Goal: Task Accomplishment & Management: Manage account settings

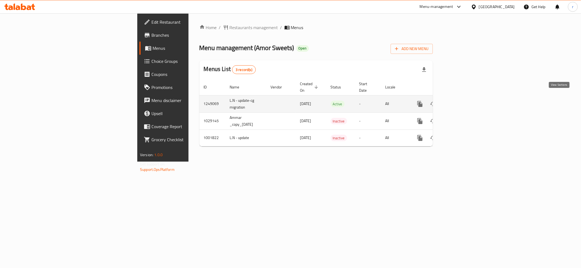
click at [465, 102] on link "enhanced table" at bounding box center [458, 103] width 13 height 13
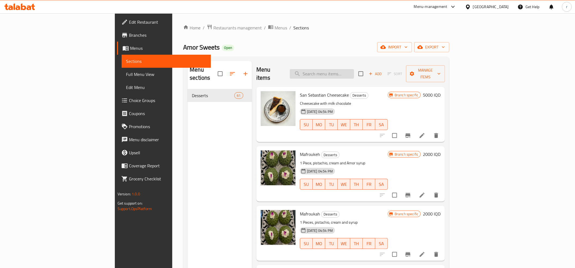
click at [344, 73] on input "search" at bounding box center [322, 74] width 64 height 10
paste input "Cinnamon buns"
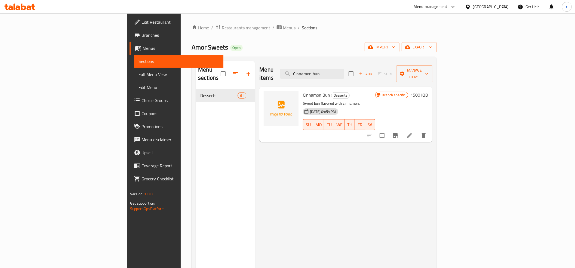
type input "Cinnamon bun"
click at [417, 131] on li at bounding box center [409, 136] width 15 height 10
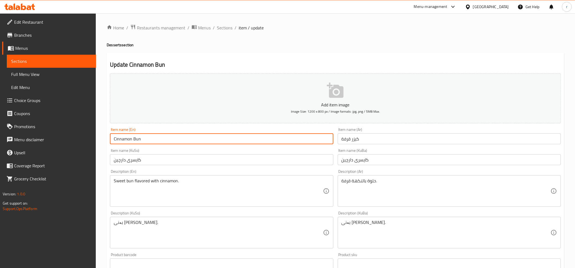
click at [135, 139] on input "Cinnamon Bun" at bounding box center [221, 138] width 223 height 11
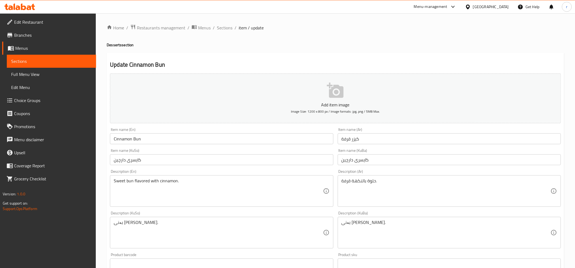
click at [338, 27] on ol "Home / Restaurants management / Menus / Sections / item / update" at bounding box center [336, 27] width 458 height 7
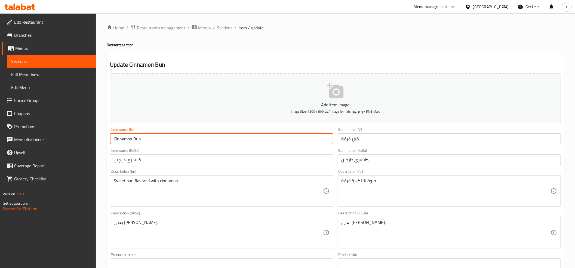
drag, startPoint x: 111, startPoint y: 139, endPoint x: 198, endPoint y: 144, distance: 86.5
click at [198, 144] on input "Cinnamon Bun" at bounding box center [221, 138] width 223 height 11
paste input "text"
paste input "Bun"
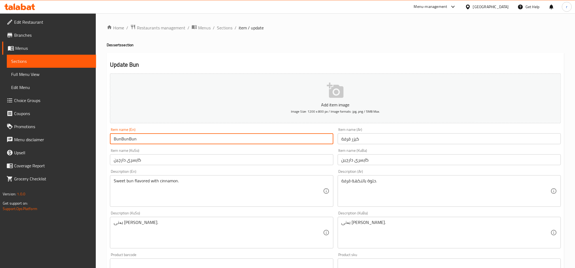
paste input "Bun"
type input "Cinnamon Bun"
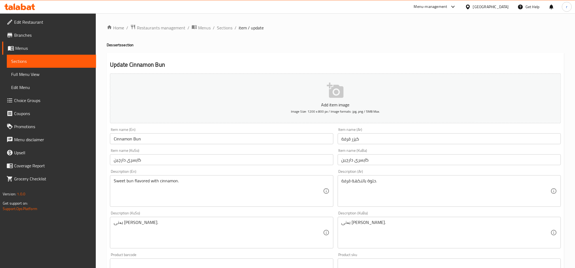
click at [261, 51] on div "Home / Restaurants management / Menus / Sections / item / update Desserts secti…" at bounding box center [336, 230] width 458 height 412
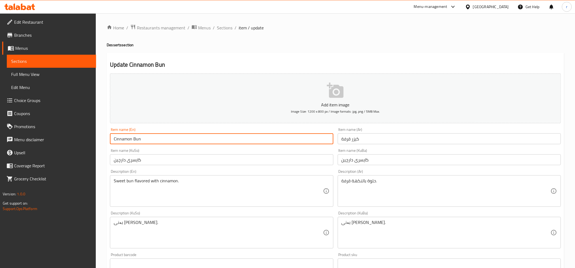
click at [124, 136] on input "Cinnamon Bun" at bounding box center [221, 138] width 223 height 11
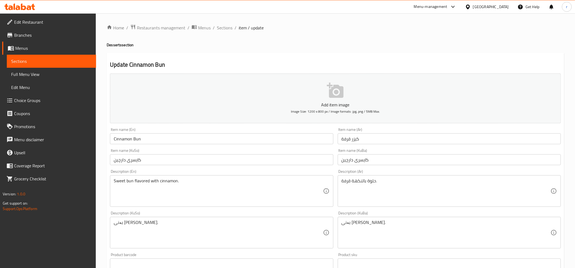
click at [352, 42] on h4 "Desserts section" at bounding box center [336, 44] width 458 height 5
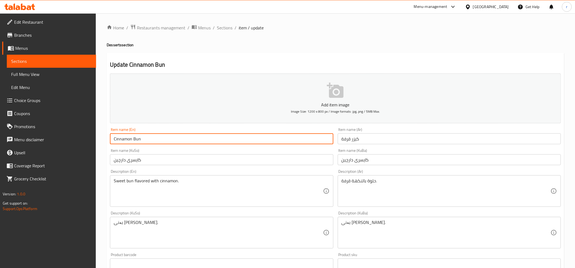
click at [126, 138] on input "Cinnamon Bun" at bounding box center [221, 138] width 223 height 11
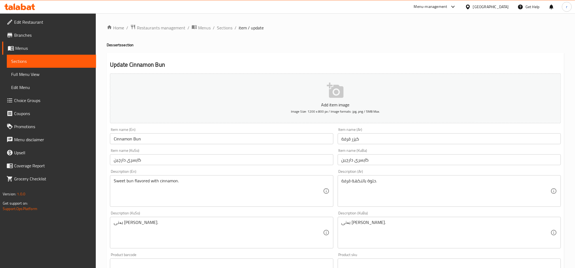
click at [308, 38] on div "Home / Restaurants management / Menus / Sections / item / update Desserts secti…" at bounding box center [336, 230] width 458 height 412
click at [317, 158] on input "کایسری دارچین" at bounding box center [221, 159] width 223 height 11
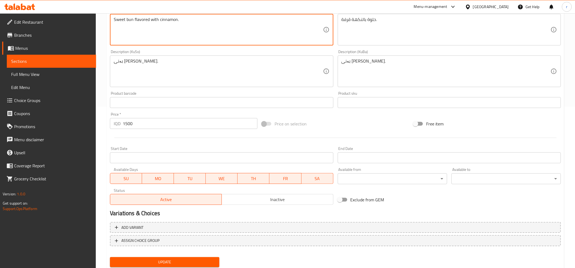
scroll to position [179, 0]
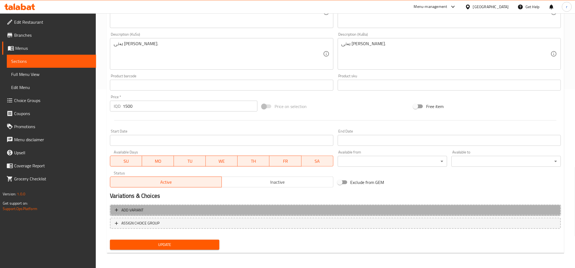
click at [233, 209] on span "Add variant" at bounding box center [335, 210] width 441 height 7
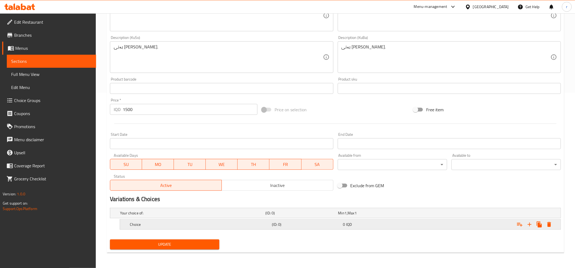
click at [300, 222] on h5 "(ID: 0)" at bounding box center [306, 224] width 69 height 5
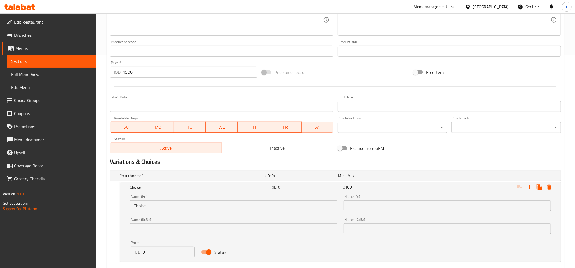
scroll to position [245, 0]
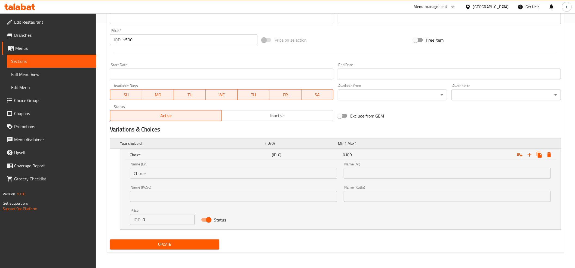
click at [121, 141] on h5 "Your choice of:" at bounding box center [191, 143] width 143 height 5
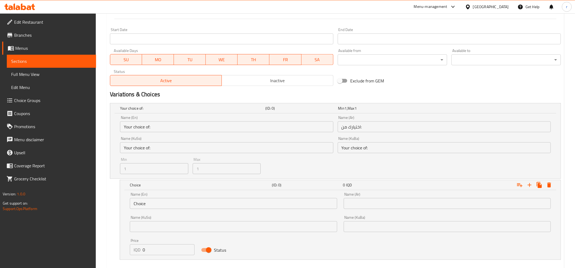
scroll to position [311, 0]
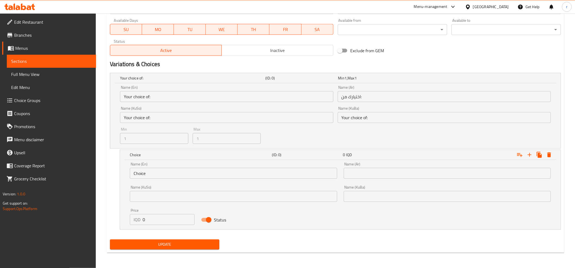
click at [290, 243] on div "Update" at bounding box center [335, 244] width 455 height 14
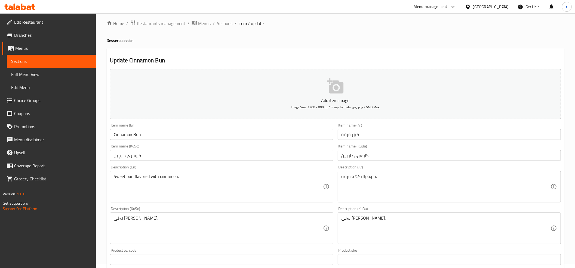
scroll to position [0, 0]
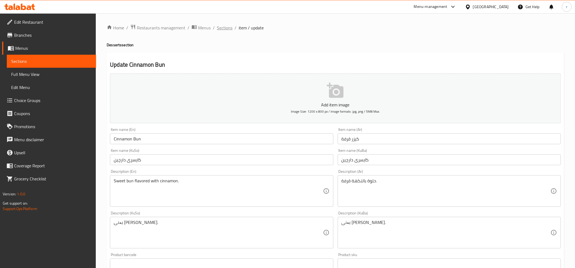
click at [225, 30] on span "Sections" at bounding box center [225, 27] width 16 height 7
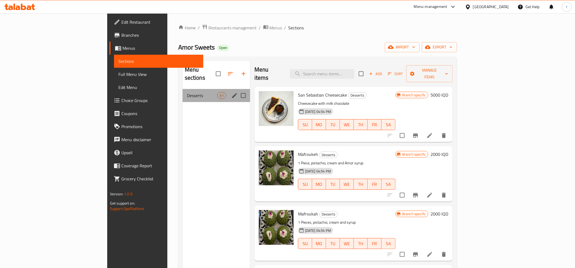
click at [183, 89] on div "Desserts 61" at bounding box center [216, 95] width 67 height 13
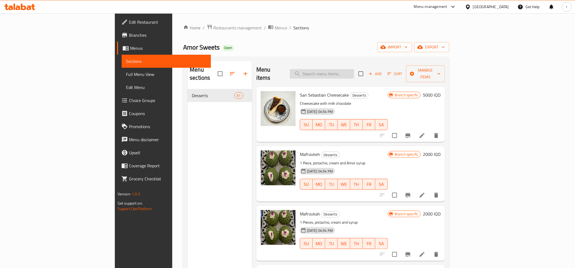
click at [339, 71] on input "search" at bounding box center [322, 74] width 64 height 10
paste input "Cinnamon"
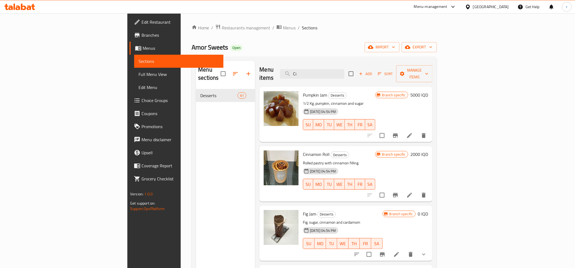
type input "C"
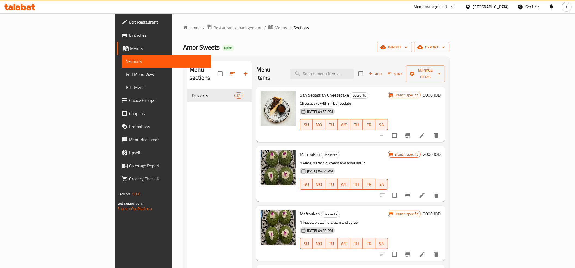
paste input "Cinnamon Bun"
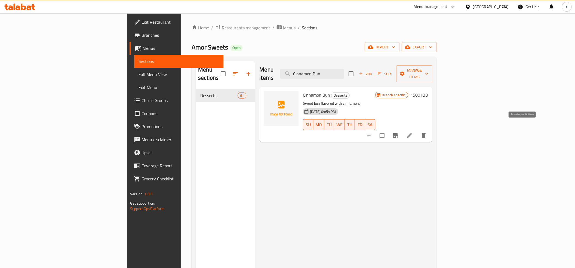
type input "Cinnamon Bun"
click at [399, 132] on icon "Branch-specific-item" at bounding box center [395, 135] width 7 height 7
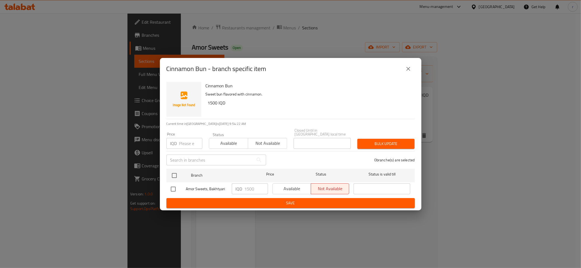
click at [409, 68] on icon "close" at bounding box center [408, 69] width 7 height 7
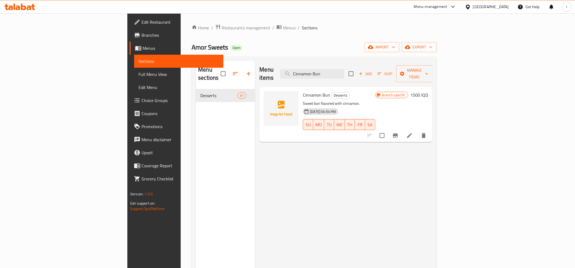
click at [294, 136] on div "Menu items Cinnamon Bun Add Sort Manage items Cinnamon Bun Desserts Sweet bun f…" at bounding box center [343, 195] width 177 height 268
click at [413, 132] on icon at bounding box center [409, 135] width 7 height 7
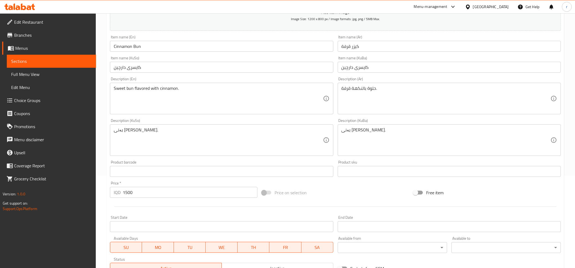
scroll to position [179, 0]
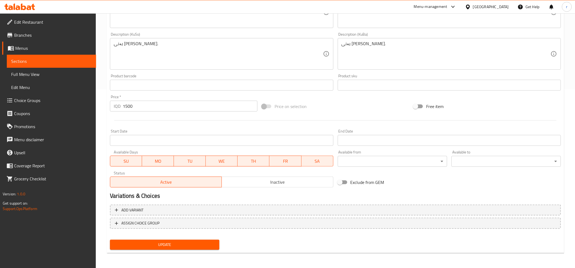
click at [32, 58] on span "Sections" at bounding box center [51, 61] width 81 height 7
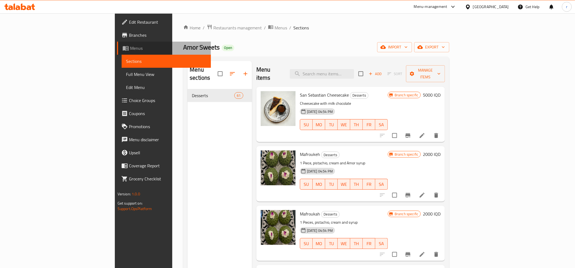
click at [130, 47] on span "Menus" at bounding box center [168, 48] width 76 height 7
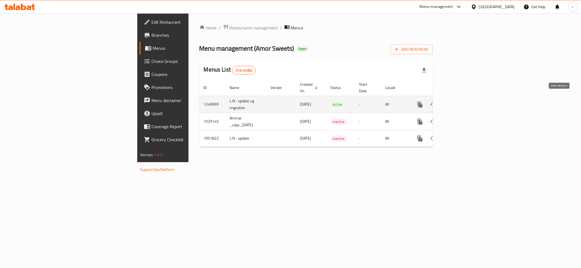
click at [461, 102] on icon "enhanced table" at bounding box center [458, 104] width 5 height 5
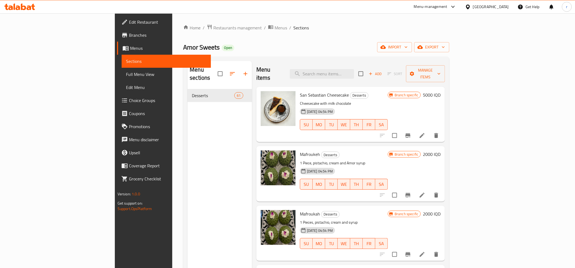
click at [347, 63] on div "Menu items Add Sort Manage items" at bounding box center [350, 74] width 189 height 26
paste input "Cinnamon Bun"
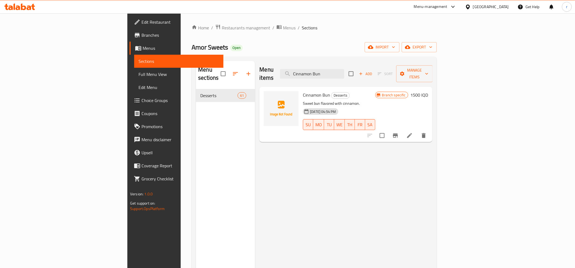
type input "Cinnamon Bun"
click at [408, 93] on span "Branch specific" at bounding box center [394, 95] width 28 height 5
click at [139, 75] on span "Full Menu View" at bounding box center [179, 74] width 81 height 7
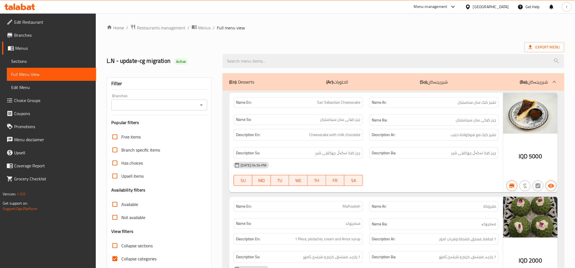
click at [200, 106] on icon "Open" at bounding box center [201, 105] width 7 height 7
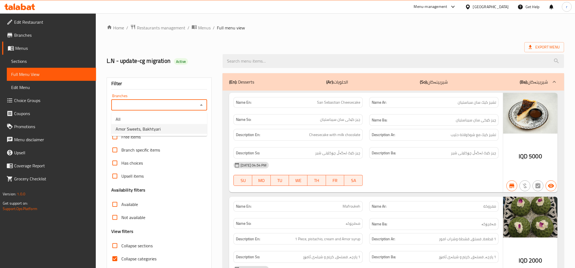
click at [166, 133] on li "Amor Sweets, Bakhtyari" at bounding box center [159, 129] width 96 height 10
type input "Amor Sweets, Bakhtyari"
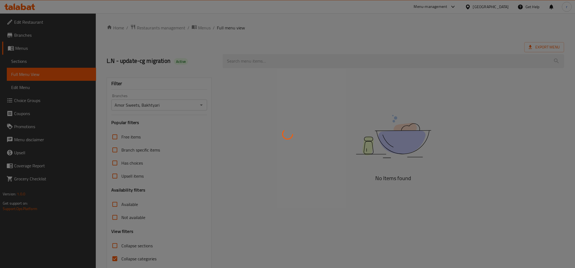
click at [329, 65] on div at bounding box center [287, 134] width 575 height 268
click at [268, 60] on div at bounding box center [287, 134] width 575 height 268
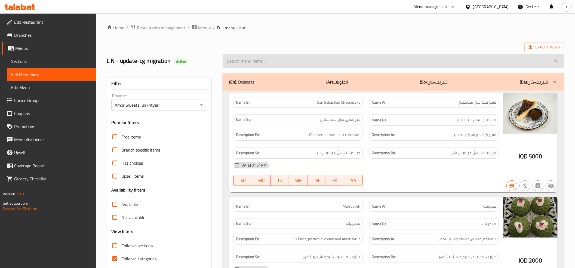
click at [250, 60] on input "search" at bounding box center [394, 61] width 342 height 14
paste input "Cinnamon Bun"
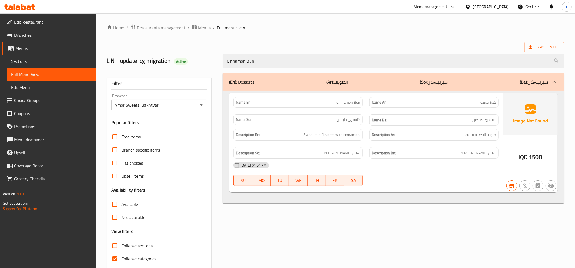
type input "Cinnamon Bun"
click at [44, 61] on span "Sections" at bounding box center [51, 61] width 81 height 7
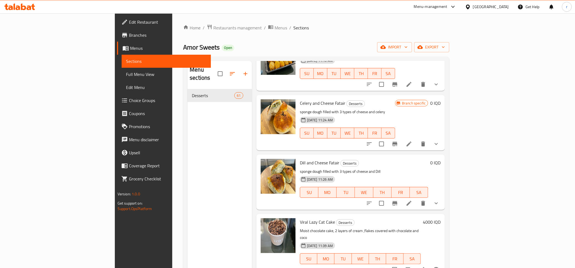
scroll to position [665, 0]
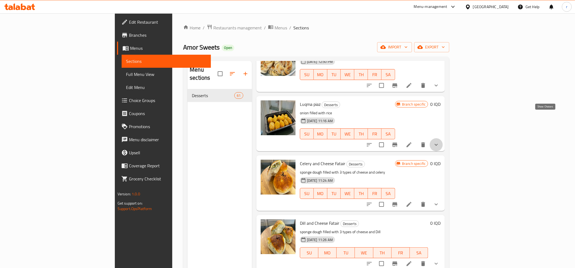
click at [440, 142] on icon "show more" at bounding box center [436, 145] width 7 height 7
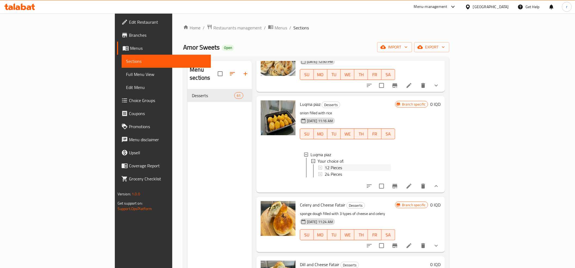
click at [325, 164] on span "12 Pieces" at bounding box center [333, 167] width 17 height 7
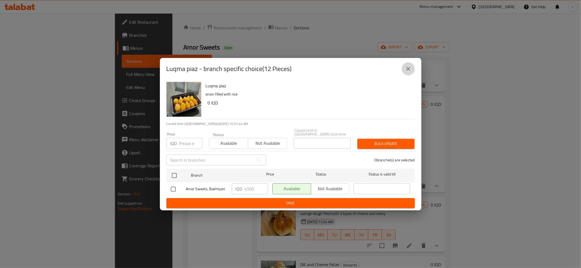
click at [407, 69] on icon "close" at bounding box center [408, 69] width 7 height 7
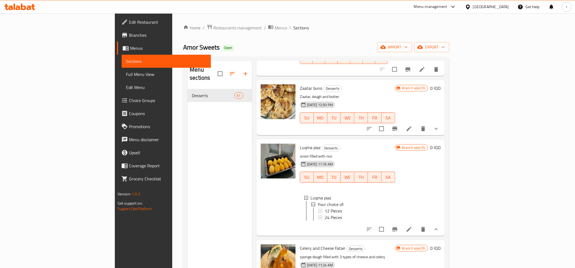
scroll to position [605, 0]
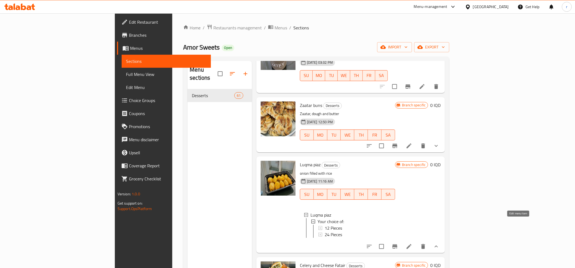
click at [412, 243] on icon at bounding box center [409, 246] width 7 height 7
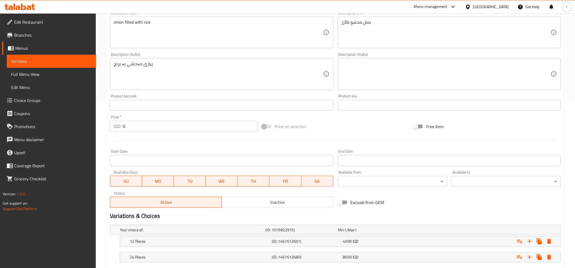
scroll to position [200, 0]
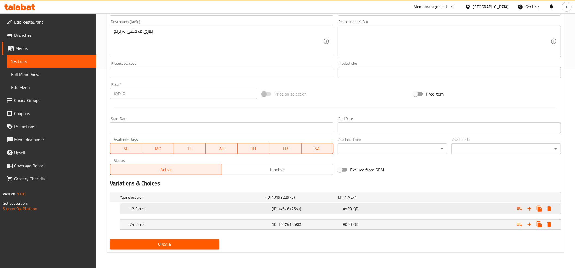
click at [197, 210] on h5 "12 Pieces" at bounding box center [200, 208] width 140 height 5
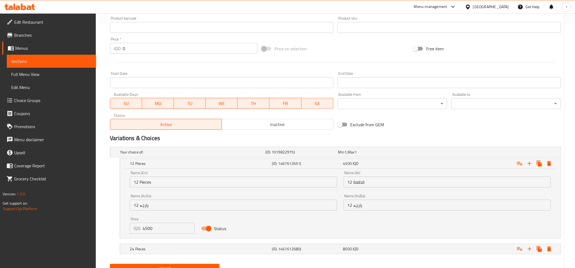
scroll to position [260, 0]
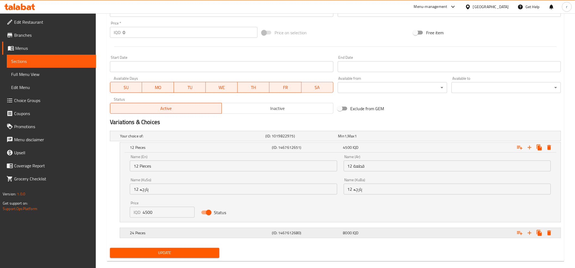
click at [167, 228] on div "24 Pieces (ID: 1467612680) 8000 IQD" at bounding box center [342, 233] width 426 height 12
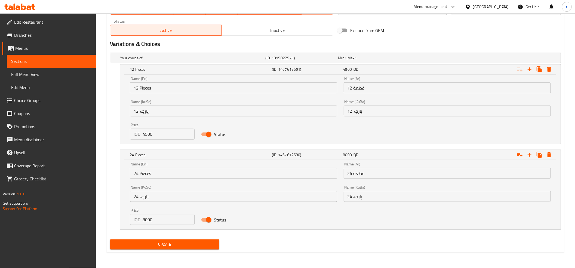
scroll to position [339, 0]
click at [61, 57] on link "Sections" at bounding box center [51, 61] width 89 height 13
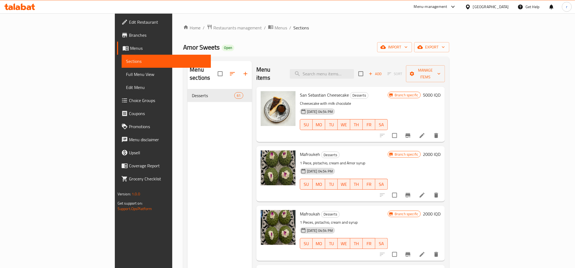
click at [405, 36] on div "Home / Restaurants management / Menus / Sections Amor Sweets Open import export…" at bounding box center [316, 178] width 266 height 309
click at [383, 71] on span "Add" at bounding box center [375, 74] width 15 height 6
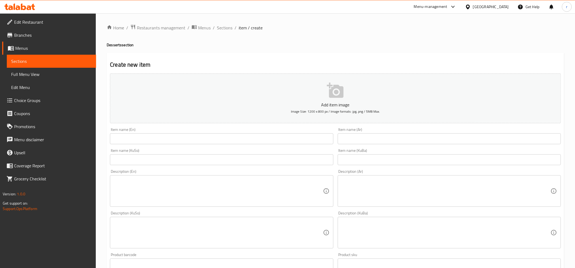
click at [167, 133] on div "Item name (En) Item name (En)" at bounding box center [221, 136] width 223 height 17
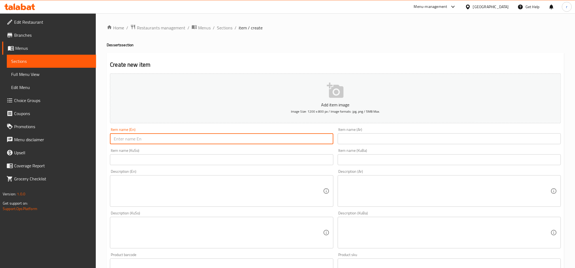
click at [167, 139] on input "text" at bounding box center [221, 138] width 223 height 11
paste input "Pistachio tiramisu"
type input "Pistachio tiramisu"
click at [370, 143] on input "text" at bounding box center [449, 138] width 223 height 11
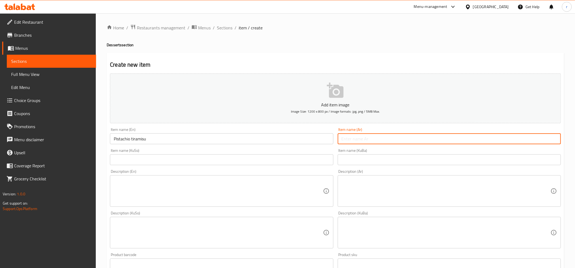
paste input "تيراميسو فستق"
type input "تيراميسو فستق"
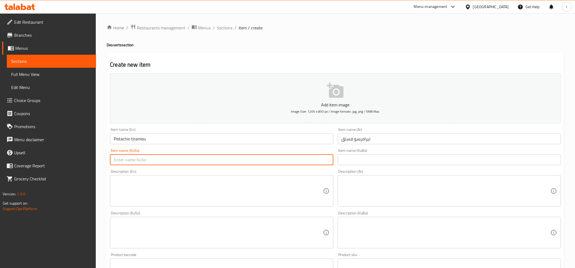
click at [240, 162] on input "text" at bounding box center [221, 159] width 223 height 11
paste input "ترامیسیو فستەق"
type input "ترامیسیو فستەق"
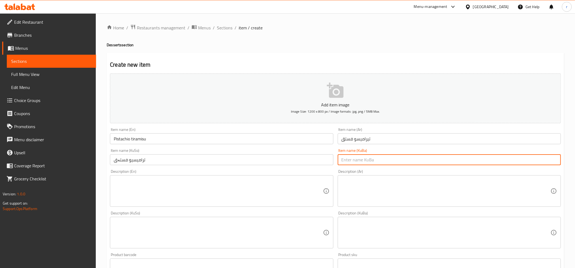
click at [347, 157] on input "text" at bounding box center [449, 159] width 223 height 11
paste input "ترامیسیو فستەق"
type input "ترامیسیو فستەق"
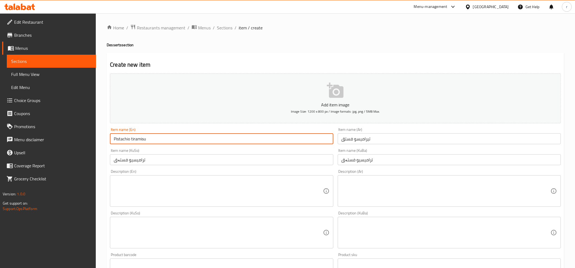
click at [142, 137] on input "Pistachio tiramisu" at bounding box center [221, 138] width 223 height 11
click at [291, 166] on div "Item name (KuSo) ترامیسیو فستەق Item name (KuSo)" at bounding box center [222, 156] width 228 height 21
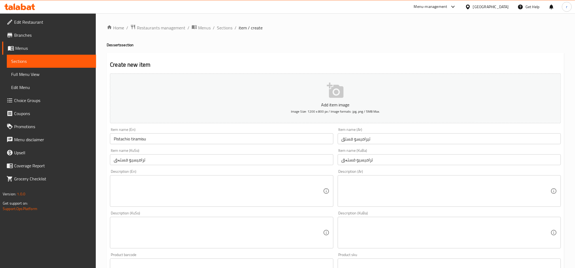
click at [128, 199] on textarea at bounding box center [218, 191] width 209 height 26
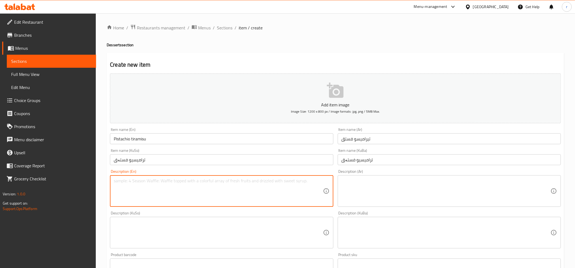
paste textarea "espresso,pistachio mixed with mascarpone"
click at [115, 182] on textarea "espresso,pistachio mixed with mascarpone" at bounding box center [218, 191] width 209 height 26
click at [168, 181] on textarea "Espresso, pistachio mixed with mascarpone" at bounding box center [218, 191] width 209 height 26
click at [176, 194] on textarea "Espresso, pistachio mixed and mascarpone" at bounding box center [218, 191] width 209 height 26
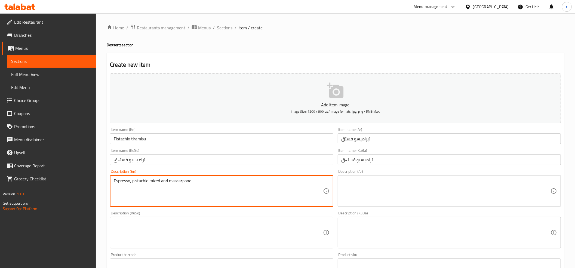
click at [161, 179] on textarea "Espresso, pistachio mixed and mascarpone" at bounding box center [218, 191] width 209 height 26
click at [129, 182] on textarea "Espresso, pistachio mixed and mascarpone" at bounding box center [218, 191] width 209 height 26
click at [132, 181] on textarea "Espresso, pistachio mixed and mascarpone" at bounding box center [218, 191] width 209 height 26
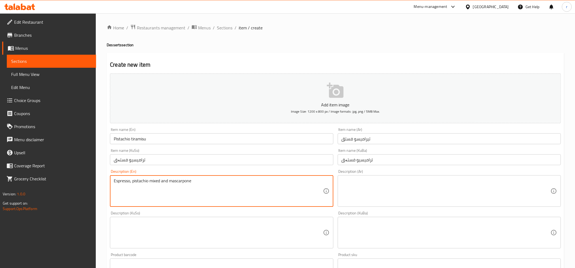
click at [161, 184] on textarea "Espresso, pistachio mixed and mascarpone" at bounding box center [218, 191] width 209 height 26
click at [166, 182] on textarea "Espresso, pistachio mixed and mascarpone" at bounding box center [218, 191] width 209 height 26
paste textarea "with"
type textarea "Espresso, pistachio mixed with mascarpone"
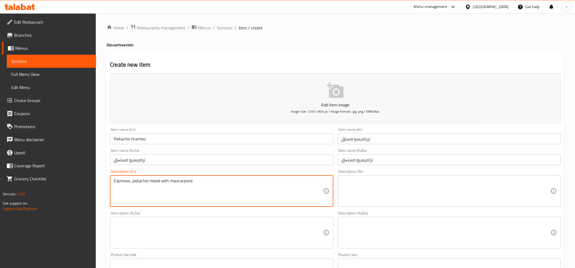
click at [388, 191] on textarea at bounding box center [446, 191] width 209 height 26
drag, startPoint x: 171, startPoint y: 182, endPoint x: 205, endPoint y: 183, distance: 33.5
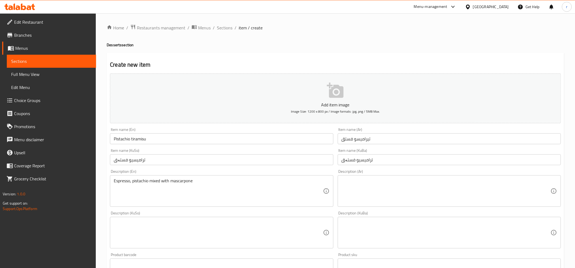
click at [172, 206] on div "Espresso, pistachio mixed with mascarpone Description (En)" at bounding box center [221, 191] width 223 height 32
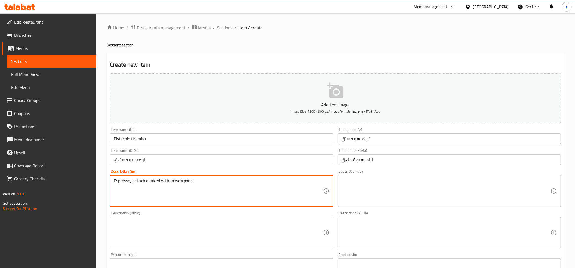
click at [398, 194] on textarea at bounding box center [446, 191] width 209 height 26
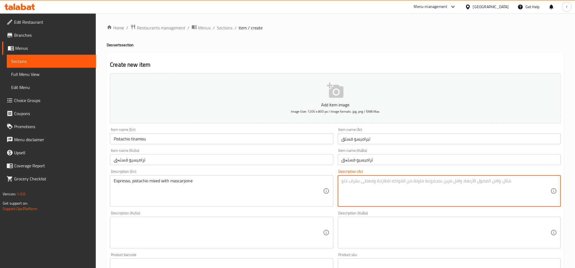
paste textarea "إسبريسو، فستق مخلوط مع جبنة ماسكربون‎"
type textarea "إسبريسو، فستق مخلوط مع جبنة ماسكربون‎"
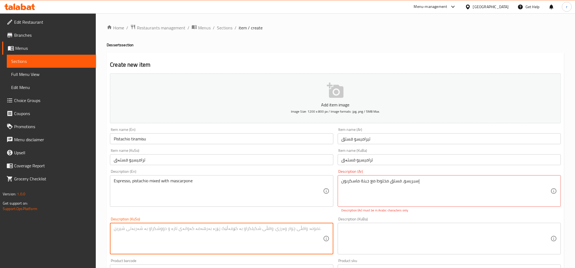
click at [213, 238] on textarea at bounding box center [218, 239] width 209 height 26
paste textarea "ئێسپرێسۆ فستەق تێکەڵکراو لەگەڵ پەنیری ماسکەرپۆنی"
type textarea "ئێسپرێسۆ فستەق تێکەڵکراو لەگەڵ پەنیری ماسکەرپۆنی"
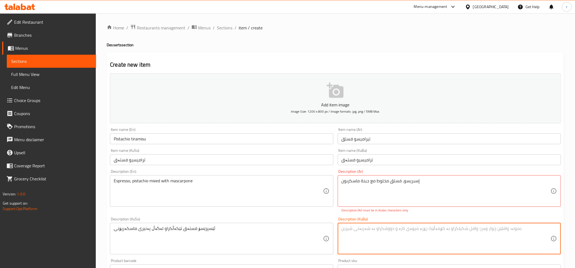
click at [351, 229] on textarea at bounding box center [446, 239] width 209 height 26
paste textarea "ئێسپرێسۆ فستەق تێکەڵکراو لەگەڵ پەنیری ماسکەرپۆنی"
type textarea "ئێسپرێسۆ فستەق تێکەڵکراو لەگەڵ پەنیری ماسکەرپۆنی"
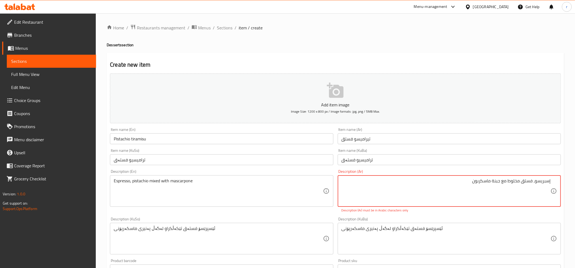
click at [448, 182] on textarea "إسبريسو، فستق مخلوط مع جبنة ماسكربون‎" at bounding box center [446, 191] width 209 height 26
type textarea "إسبريسو، فستق مخلوط مع جبنة ماسكربون‎"
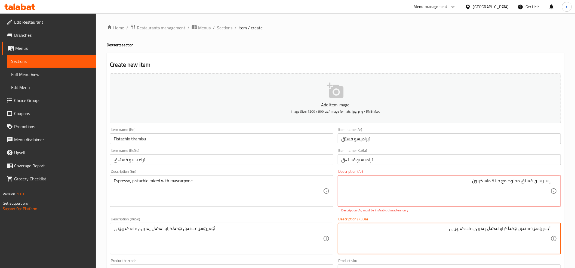
scroll to position [60, 0]
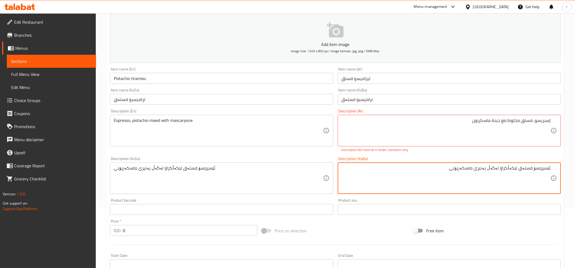
click at [181, 225] on input "0" at bounding box center [190, 230] width 135 height 11
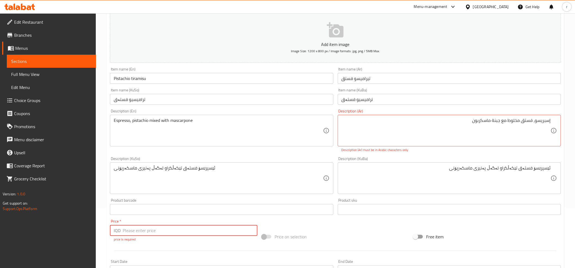
paste input "4000"
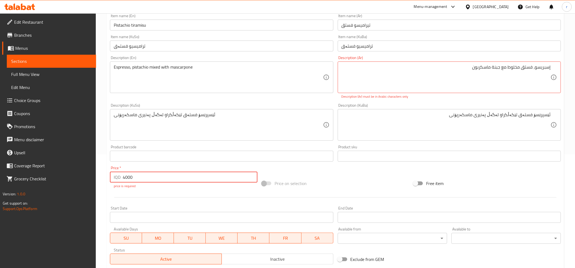
scroll to position [181, 0]
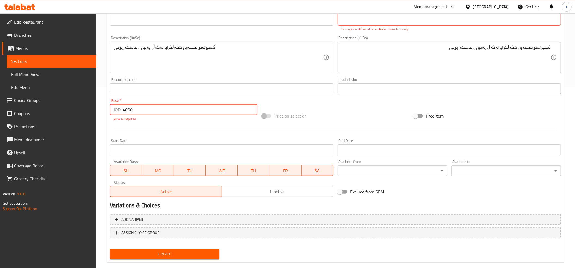
type input "4000"
click at [210, 253] on div "Create" at bounding box center [165, 254] width 114 height 14
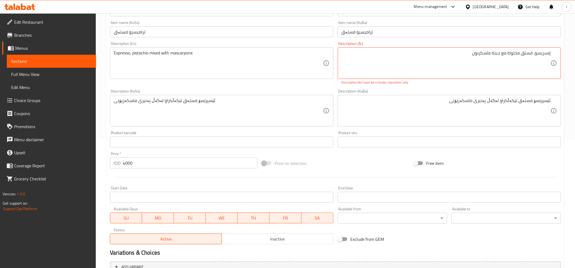
scroll to position [60, 0]
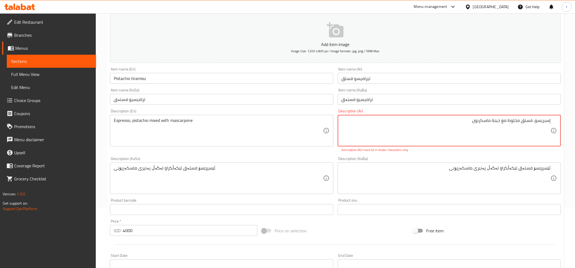
drag, startPoint x: 470, startPoint y: 122, endPoint x: 580, endPoint y: 114, distance: 110.8
click at [575, 114] on html "​ Menu-management Iraq Get Help r Edit Restaurant Branches Menus Sections Full …" at bounding box center [287, 74] width 575 height 268
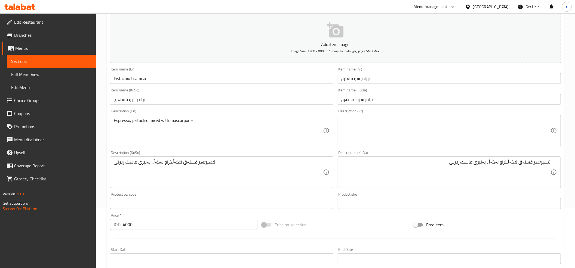
click at [390, 232] on div "Add item image Image Size: 1200 x 800 px / Image formats: jpg, png / 5MB Max. I…" at bounding box center [335, 159] width 455 height 297
click at [453, 134] on textarea at bounding box center [446, 131] width 209 height 26
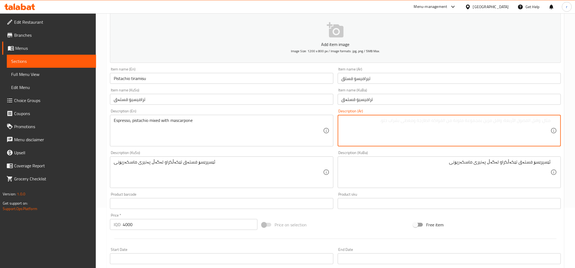
paste textarea "المكونات: إسبرسو، فستق مخلوط مع جبنة الماسكاربوني"
drag, startPoint x: 532, startPoint y: 121, endPoint x: 580, endPoint y: 115, distance: 48.3
click at [575, 115] on html "​ Menu-management Iraq Get Help r Edit Restaurant Branches Menus Sections Full …" at bounding box center [287, 74] width 575 height 268
click at [486, 124] on textarea "إسبرسو، فستق مخلوط مع جبنة الماسكاربوني" at bounding box center [446, 131] width 209 height 26
click at [495, 132] on textarea "إسبرسو، فستق مخلوط مع جبنة الماسكاربوني" at bounding box center [446, 131] width 209 height 26
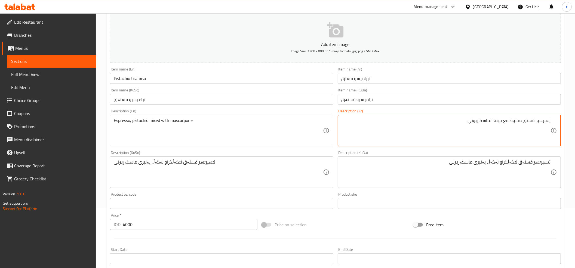
click at [495, 132] on textarea "إسبرسو، فستق مخلوط مع جبنة الماسكاربوني" at bounding box center [446, 131] width 209 height 26
paste textarea "إسبريسو، فستق مخلوط مع جبنة ماسكربون‎"
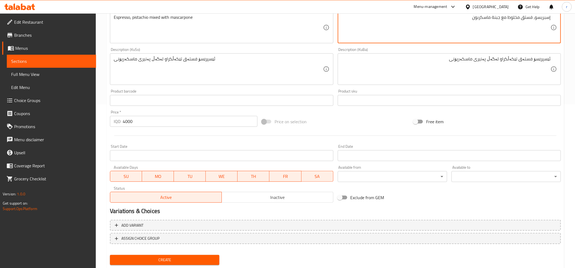
scroll to position [179, 0]
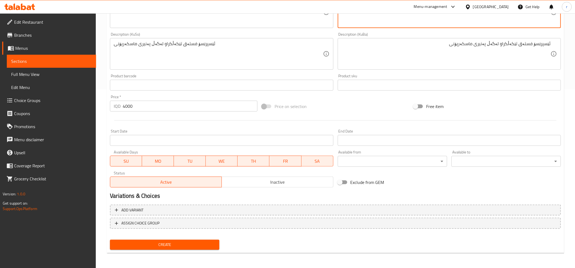
click at [205, 245] on div "Create" at bounding box center [165, 245] width 114 height 14
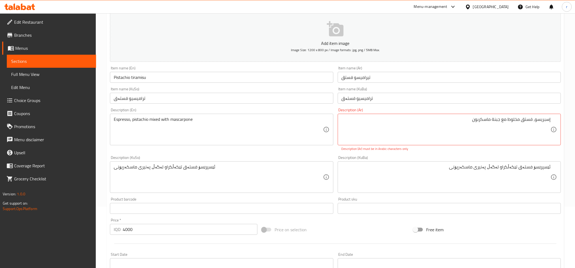
scroll to position [58, 0]
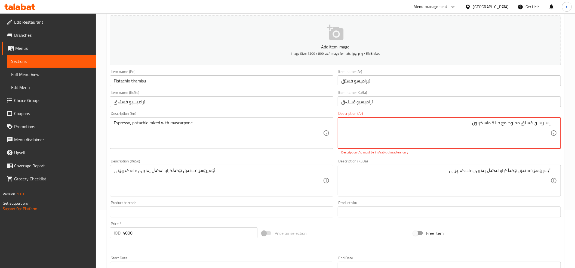
click at [533, 126] on textarea "إسبريسو، فستق مخلوط مع جبنة ماسكربون‎" at bounding box center [446, 133] width 209 height 26
click at [501, 135] on textarea "إسبريسو، فستق مخلوط مع جبنة ماسكربون‎" at bounding box center [446, 133] width 209 height 26
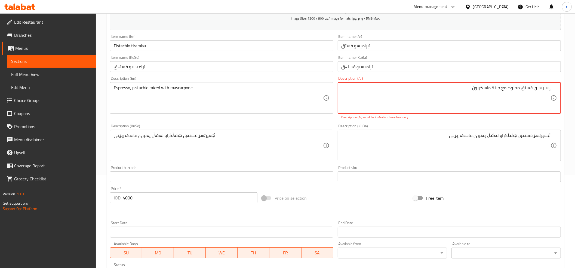
scroll to position [118, 0]
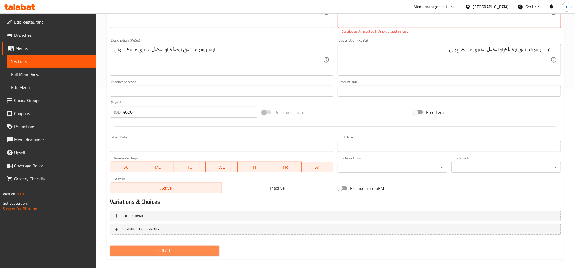
click at [213, 252] on span "Create" at bounding box center [164, 250] width 101 height 7
click at [213, 252] on span "Create" at bounding box center [164, 251] width 101 height 7
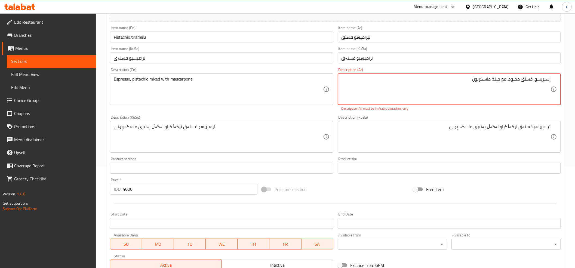
scroll to position [0, 0]
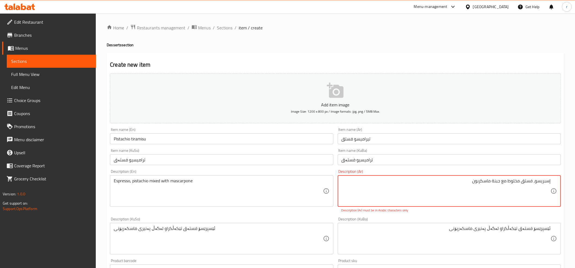
click at [452, 188] on textarea "إسبريسو، فستق مخلوط مع جبنة ماسكربون‎" at bounding box center [446, 191] width 209 height 26
click at [482, 184] on textarea "إسبريسو، فستق مخلوط مع جبنة ماسكربون‎" at bounding box center [446, 191] width 209 height 26
click at [530, 181] on textarea "إسبريسو، فستق مخلوط مع جبنة ماسكربون‎" at bounding box center [446, 191] width 209 height 26
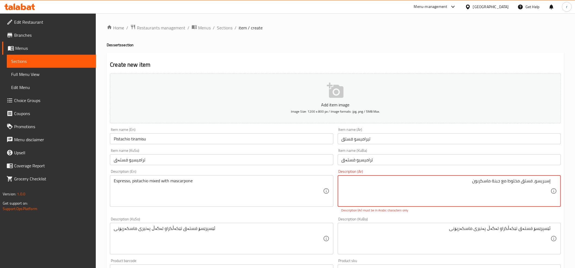
click at [530, 181] on textarea "إسبريسو، فستق مخلوط مع جبنة ماسكربون‎" at bounding box center [446, 191] width 209 height 26
paste textarea "المكونات: إسبرسو، فستق مخلوط مع جبنة الماسكاربوني"
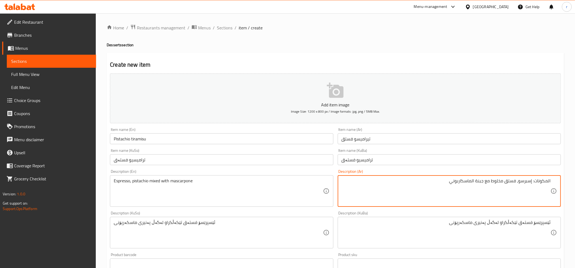
drag, startPoint x: 533, startPoint y: 185, endPoint x: 580, endPoint y: 174, distance: 48.9
click at [575, 174] on html "​ Menu-management Iraq Get Help r Edit Restaurant Branches Menus Sections Full …" at bounding box center [287, 134] width 575 height 268
click at [479, 185] on textarea "إسبرسو، فستق مخلوط مع جبنة الماسكاربوني" at bounding box center [446, 191] width 209 height 26
paste textarea "ماسكربون‎"
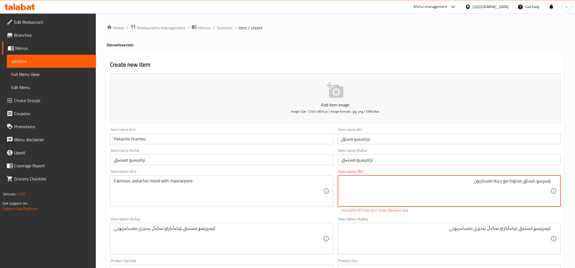
click at [480, 184] on textarea "إسبرسو، فستق مخلوط مع جبنة ماسكربون‎" at bounding box center [446, 191] width 209 height 26
paste textarea
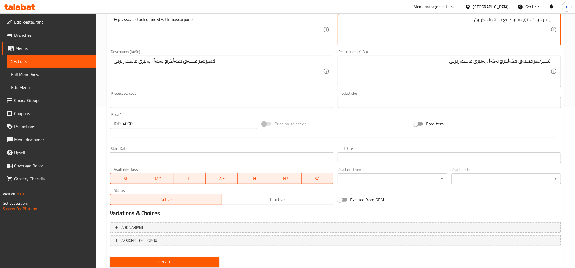
scroll to position [179, 0]
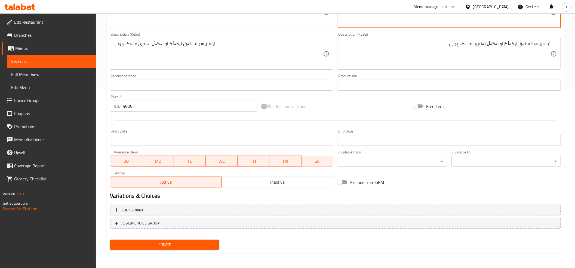
type textarea "إسبرسو، فستق مخلوط مع جبنة ماسكربون"
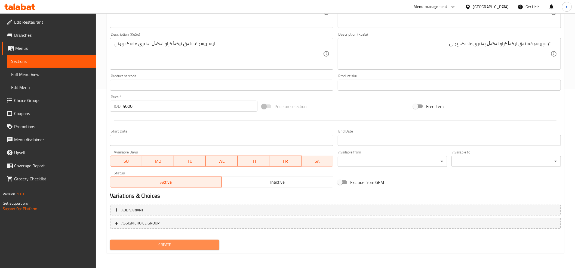
click at [208, 242] on span "Create" at bounding box center [164, 244] width 101 height 7
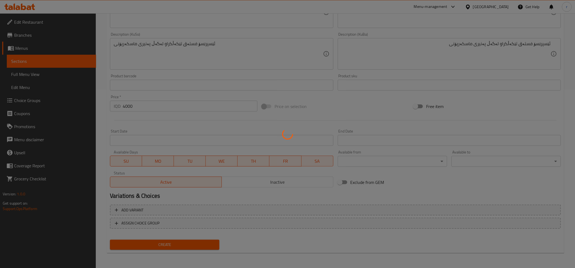
type input "0"
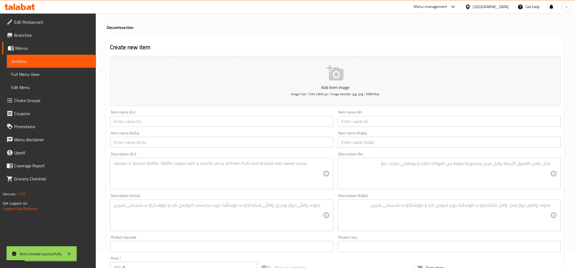
scroll to position [0, 0]
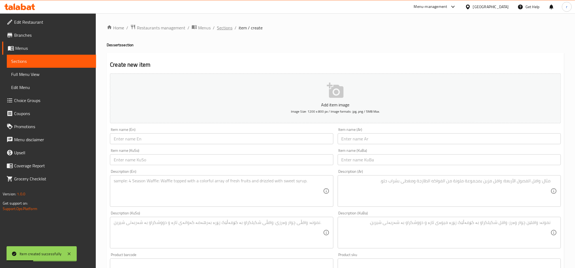
click at [224, 27] on span "Sections" at bounding box center [225, 27] width 16 height 7
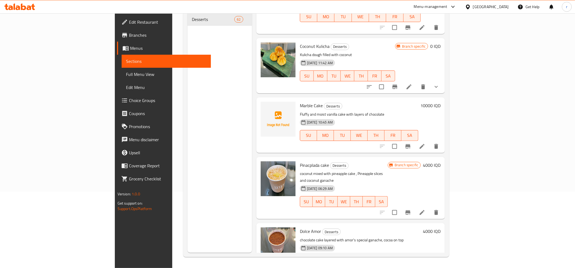
scroll to position [649, 0]
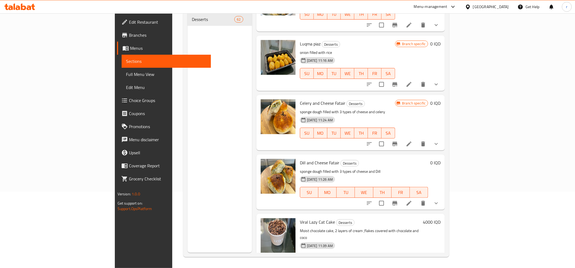
click at [122, 81] on link "Edit Menu" at bounding box center [166, 87] width 89 height 13
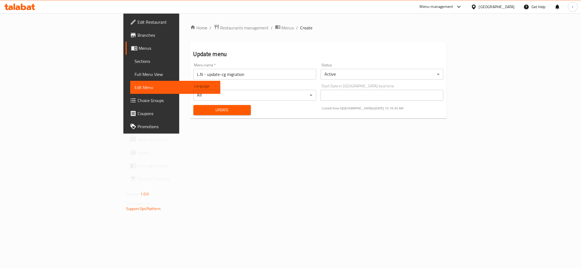
click at [130, 69] on link "Full Menu View" at bounding box center [175, 74] width 90 height 13
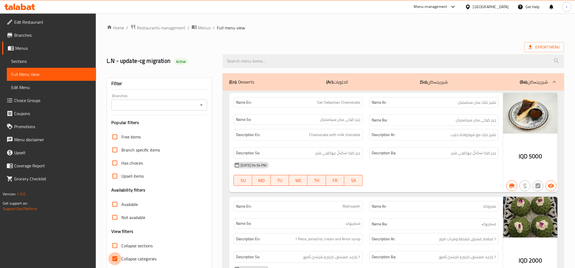
drag, startPoint x: 115, startPoint y: 256, endPoint x: 143, endPoint y: 161, distance: 99.5
click at [115, 248] on div "Free items Branch specific items Has choices Upsell items Availability filters …" at bounding box center [159, 204] width 96 height 148
click at [202, 103] on icon "Open" at bounding box center [201, 105] width 7 height 7
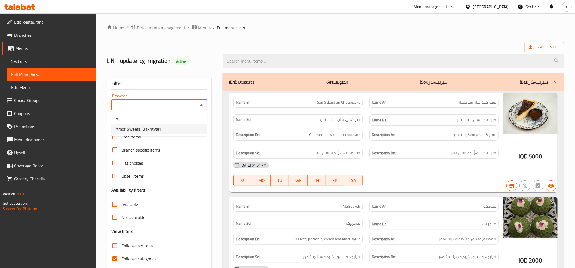
click at [182, 126] on li "Amor Sweets, Bakhtyari" at bounding box center [159, 129] width 96 height 10
type input "Amor Sweets, Bakhtyari"
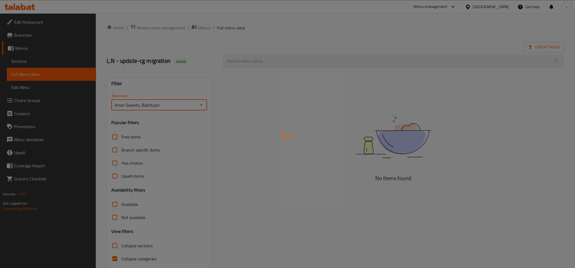
click at [115, 259] on div at bounding box center [287, 134] width 575 height 268
click at [116, 258] on div at bounding box center [287, 134] width 575 height 268
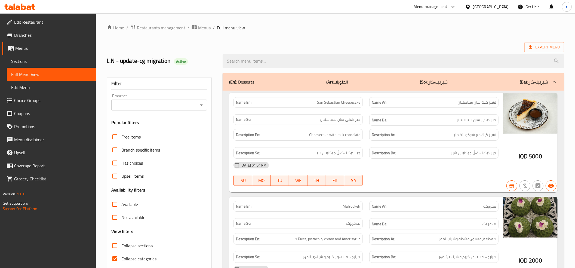
click at [117, 260] on input "Collapse categories" at bounding box center [114, 258] width 13 height 13
checkbox input "false"
click at [201, 107] on icon "Open" at bounding box center [201, 105] width 7 height 7
click at [205, 104] on button "Close" at bounding box center [202, 105] width 8 height 8
click at [195, 106] on input "Branches" at bounding box center [155, 105] width 84 height 8
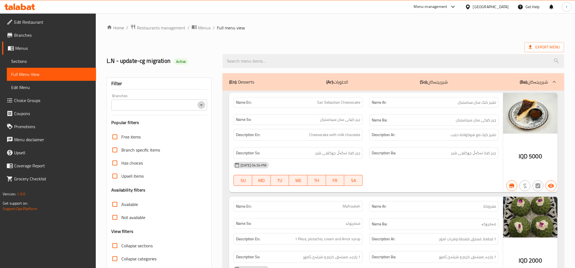
click at [202, 102] on button "Open" at bounding box center [202, 105] width 8 height 8
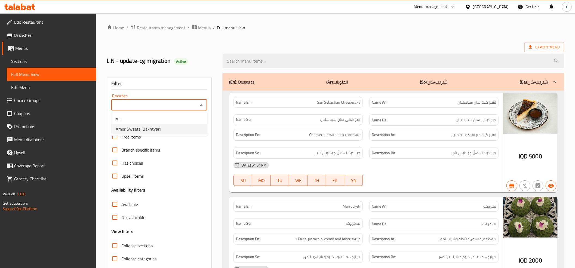
click at [155, 132] on span "Amor Sweets, Bakhtyari" at bounding box center [138, 129] width 45 height 7
type input "Amor Sweets, Bakhtyari"
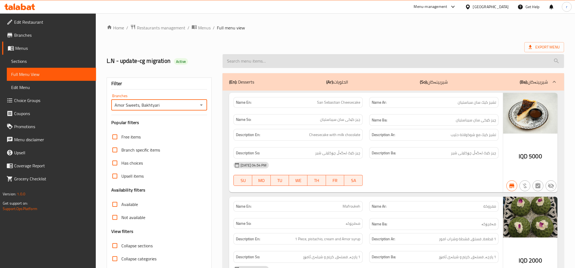
click at [260, 66] on input "search" at bounding box center [394, 61] width 342 height 14
paste input "Pistachio tiramisu"
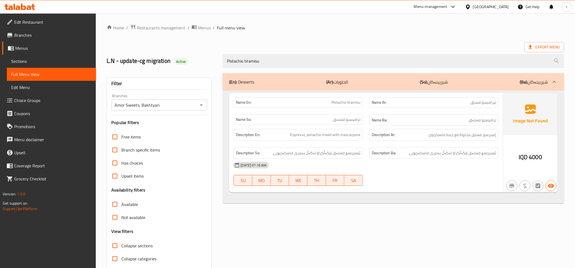
type input "Pistachio tiramisu"
click at [357, 104] on span "Pistachio tiramisu" at bounding box center [346, 103] width 29 height 6
click at [52, 60] on span "Sections" at bounding box center [51, 61] width 81 height 7
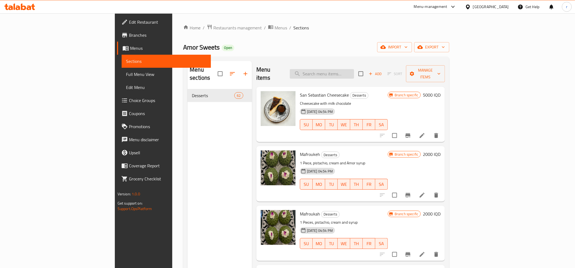
click at [346, 74] on input "search" at bounding box center [322, 74] width 64 height 10
paste input "Pistachio tiramisu"
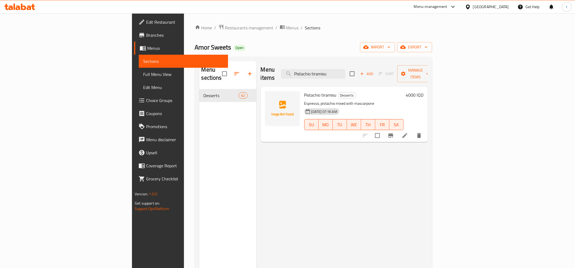
type input "Pistachio tiramisu"
click at [408, 132] on icon at bounding box center [405, 135] width 7 height 7
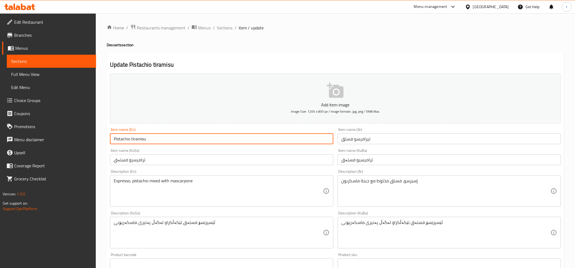
click at [133, 139] on input "Pistachio tiramisu" at bounding box center [221, 138] width 223 height 11
type input "Pistachio Tiramisu"
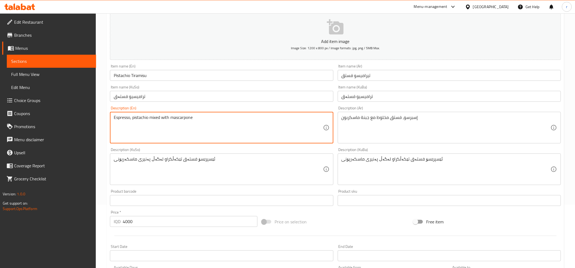
scroll to position [179, 0]
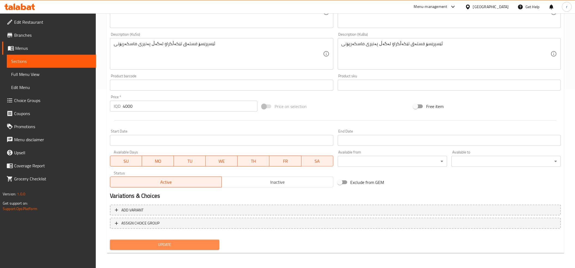
click at [176, 244] on span "Update" at bounding box center [164, 244] width 101 height 7
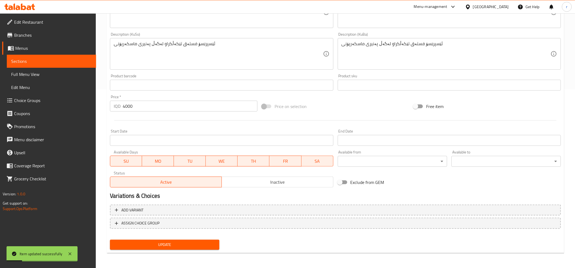
click at [65, 77] on span "Full Menu View" at bounding box center [51, 74] width 81 height 7
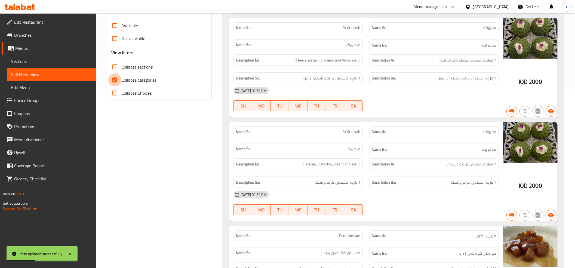
click at [116, 80] on input "Collapse categories" at bounding box center [114, 79] width 13 height 13
checkbox input "false"
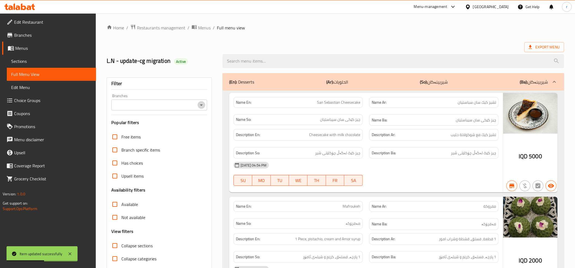
click at [200, 106] on icon "Open" at bounding box center [201, 105] width 7 height 7
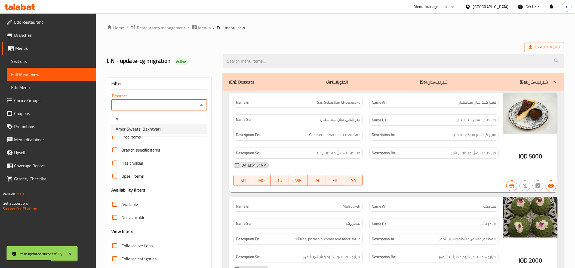
click at [163, 133] on li "Amor Sweets, Bakhtyari" at bounding box center [159, 129] width 96 height 10
type input "Amor Sweets, Bakhtyari"
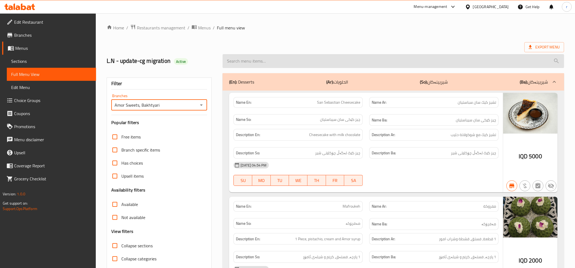
click at [249, 61] on input "search" at bounding box center [394, 61] width 342 height 14
paste input "Pistachio tiramisu"
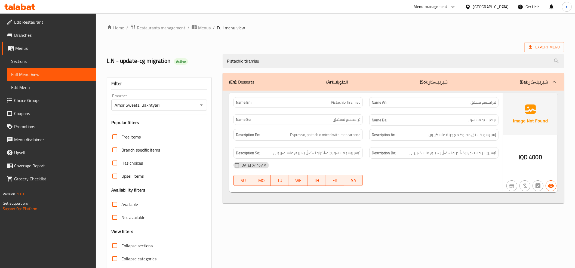
type input "Pistachio tiramisu"
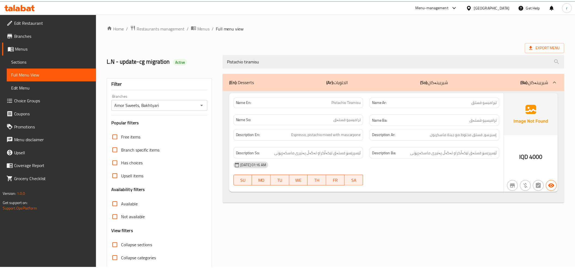
scroll to position [22, 0]
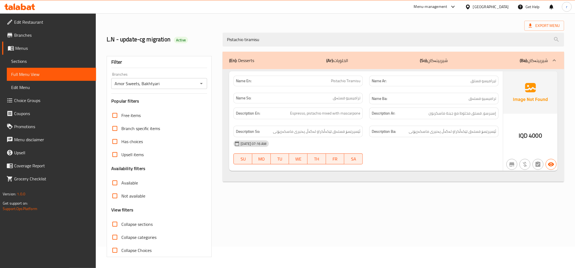
click at [348, 79] on span "Pistachio Tiramisu" at bounding box center [345, 81] width 29 height 6
copy span "Pistachio Tiramisu"
click at [301, 213] on div "(En): Desserts (Ar): الحلويات (So): شیریینەکان (Ba): شیریینەکان Name En: Pistac…" at bounding box center [393, 154] width 348 height 212
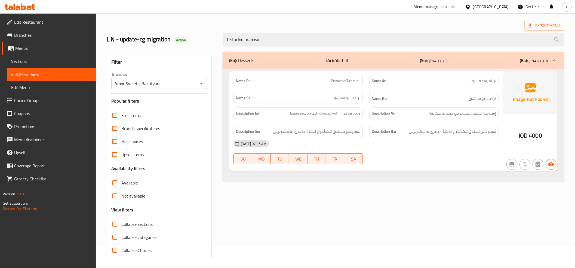
click at [22, 12] on div "Menu-management [GEOGRAPHIC_DATA] Get Help r" at bounding box center [287, 6] width 575 height 13
click at [23, 10] on div at bounding box center [19, 6] width 39 height 11
click at [17, 8] on icon at bounding box center [18, 7] width 5 height 5
